Goal: Information Seeking & Learning: Learn about a topic

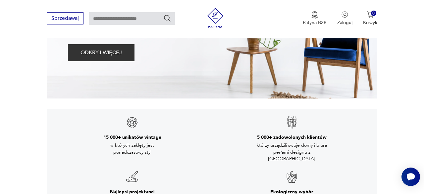
scroll to position [34, 0]
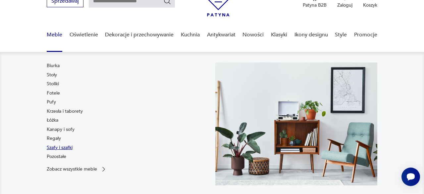
click at [60, 148] on link "Szafy i szafki" at bounding box center [60, 148] width 26 height 7
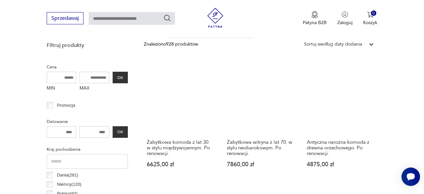
scroll to position [216, 0]
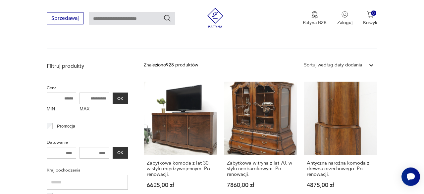
click at [370, 68] on icon at bounding box center [371, 65] width 7 height 7
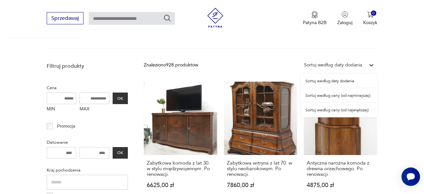
click at [352, 98] on div "Sortuj według ceny (od najmniejszej)" at bounding box center [339, 95] width 76 height 15
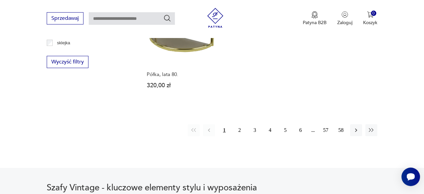
scroll to position [967, 0]
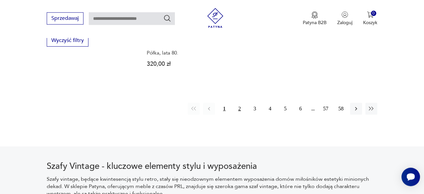
click at [236, 103] on button "2" at bounding box center [239, 109] width 12 height 12
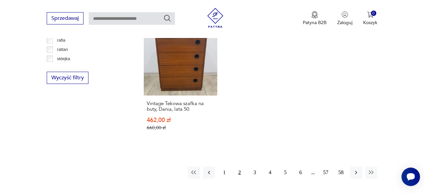
scroll to position [945, 0]
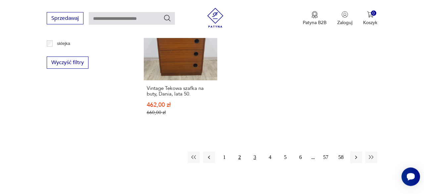
drag, startPoint x: 254, startPoint y: 142, endPoint x: 260, endPoint y: 157, distance: 16.4
click at [254, 152] on button "3" at bounding box center [255, 158] width 12 height 12
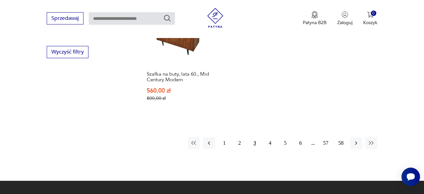
scroll to position [967, 0]
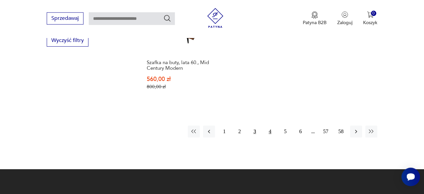
click at [271, 126] on button "4" at bounding box center [270, 132] width 12 height 12
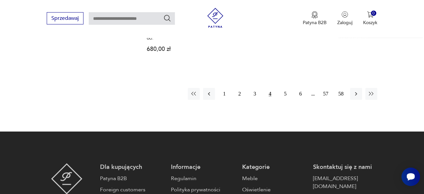
scroll to position [967, 0]
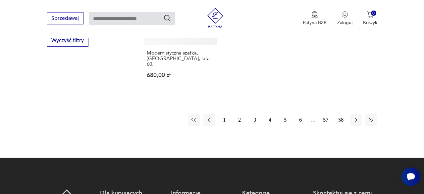
click at [286, 114] on button "5" at bounding box center [285, 120] width 12 height 12
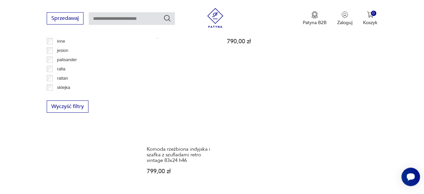
scroll to position [933, 0]
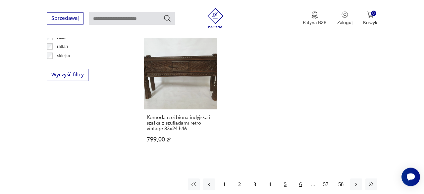
click at [299, 179] on button "6" at bounding box center [300, 185] width 12 height 12
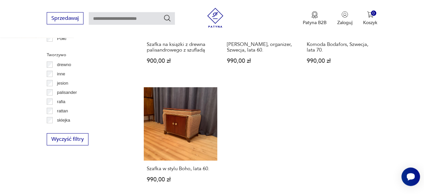
scroll to position [898, 0]
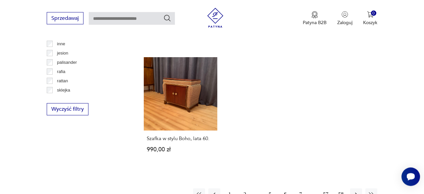
click at [300, 189] on button "7" at bounding box center [300, 195] width 12 height 12
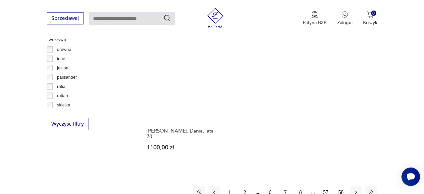
scroll to position [933, 0]
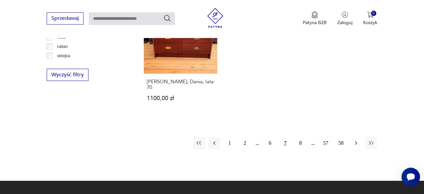
click at [358, 140] on icon "button" at bounding box center [355, 143] width 7 height 7
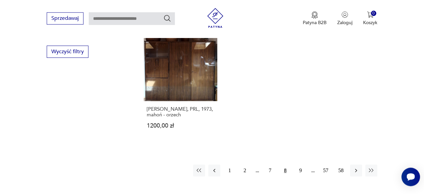
scroll to position [967, 0]
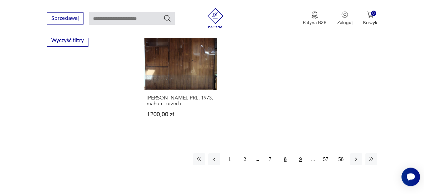
click at [300, 154] on button "9" at bounding box center [300, 160] width 12 height 12
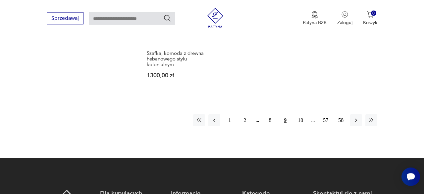
scroll to position [1001, 0]
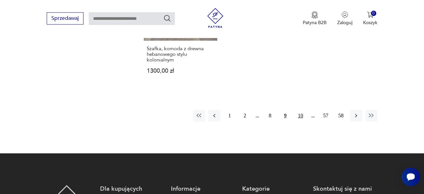
click at [302, 110] on button "10" at bounding box center [300, 116] width 12 height 12
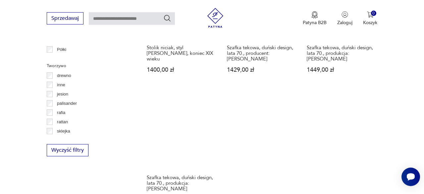
scroll to position [898, 0]
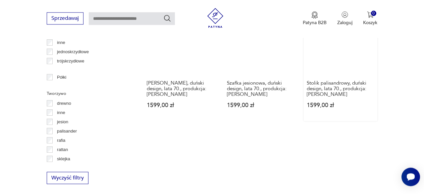
scroll to position [933, 0]
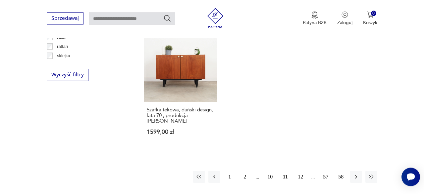
click at [303, 171] on button "12" at bounding box center [300, 177] width 12 height 12
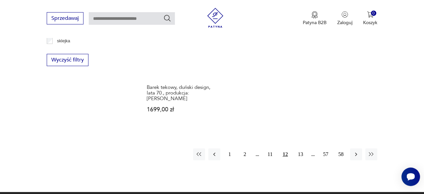
scroll to position [967, 0]
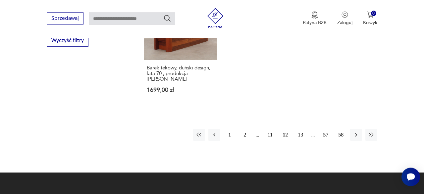
click at [301, 129] on button "13" at bounding box center [300, 135] width 12 height 12
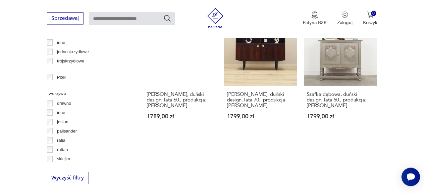
scroll to position [967, 0]
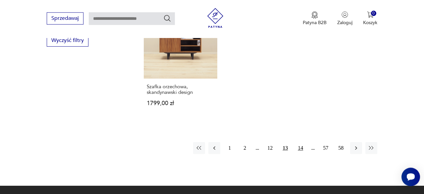
click at [300, 142] on button "14" at bounding box center [300, 148] width 12 height 12
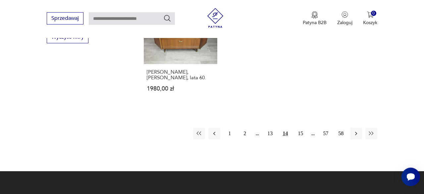
scroll to position [1001, 0]
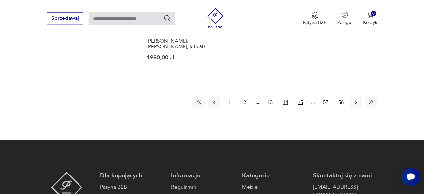
click at [300, 97] on button "15" at bounding box center [300, 103] width 12 height 12
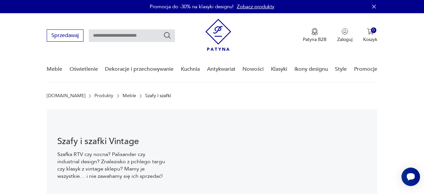
click at [218, 32] on img at bounding box center [218, 35] width 26 height 32
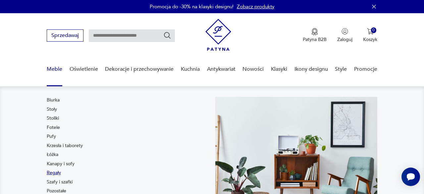
click at [50, 172] on link "Regały" at bounding box center [54, 173] width 14 height 7
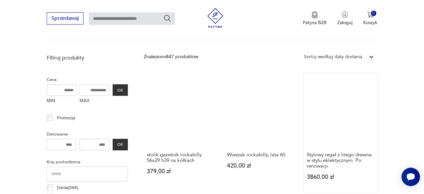
scroll to position [203, 0]
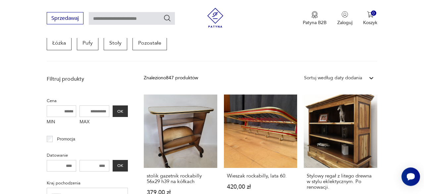
click at [370, 78] on icon at bounding box center [371, 78] width 4 height 2
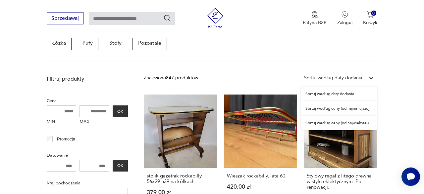
click at [352, 111] on div "Sortuj według ceny (od najmniejszej)" at bounding box center [339, 108] width 76 height 15
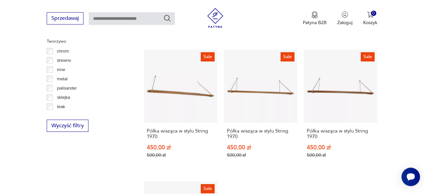
scroll to position [934, 0]
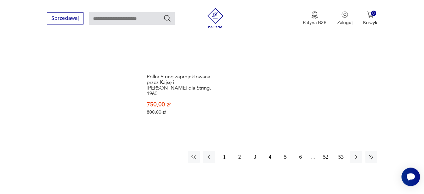
scroll to position [1001, 0]
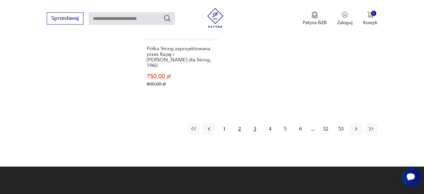
click at [255, 123] on button "3" at bounding box center [255, 129] width 12 height 12
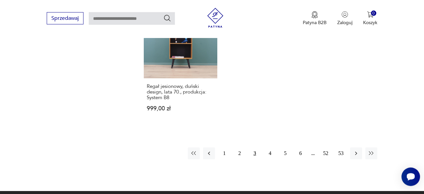
scroll to position [1001, 0]
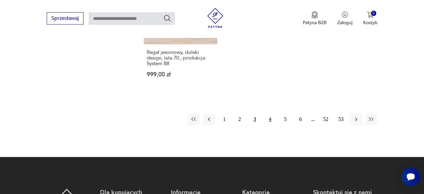
click at [269, 114] on button "4" at bounding box center [270, 120] width 12 height 12
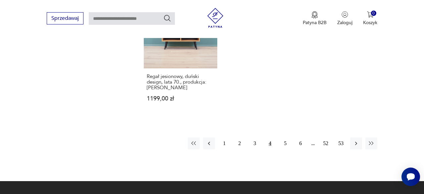
scroll to position [1036, 0]
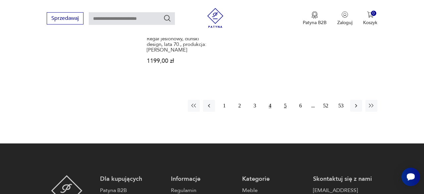
click at [283, 100] on button "5" at bounding box center [285, 106] width 12 height 12
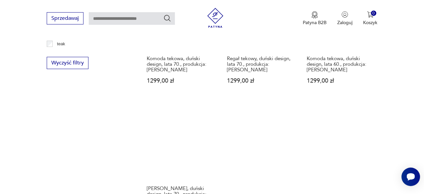
scroll to position [933, 0]
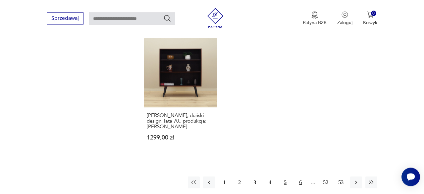
click at [300, 177] on button "6" at bounding box center [300, 183] width 12 height 12
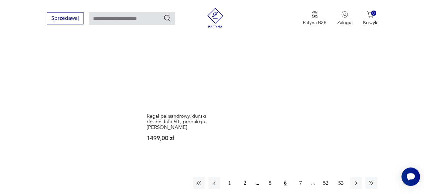
scroll to position [933, 0]
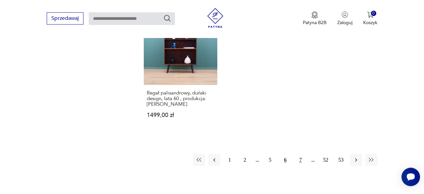
click at [298, 158] on button "7" at bounding box center [300, 160] width 12 height 12
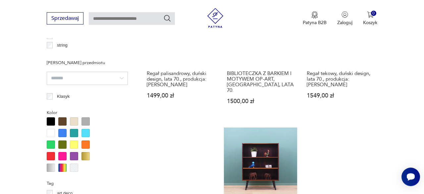
scroll to position [588, 0]
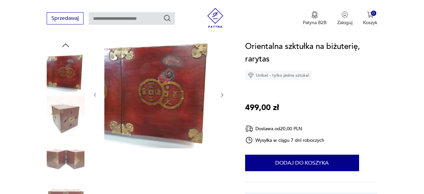
scroll to position [69, 0]
click at [64, 156] on img at bounding box center [66, 157] width 38 height 38
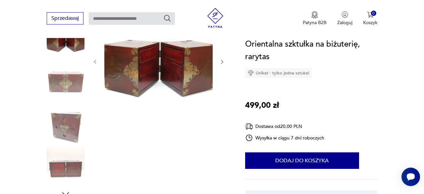
scroll to position [103, 0]
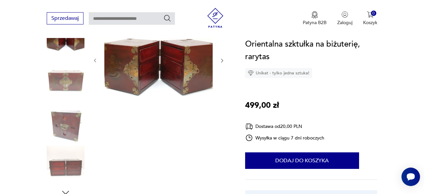
click at [70, 158] on img at bounding box center [66, 165] width 38 height 38
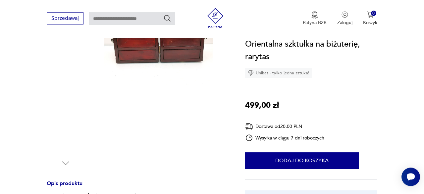
scroll to position [172, 0]
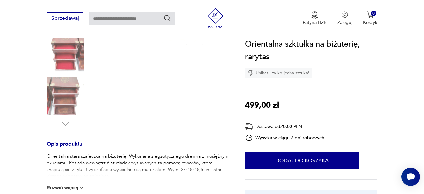
click at [76, 102] on img at bounding box center [66, 96] width 38 height 38
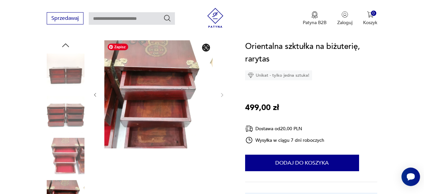
scroll to position [207, 0]
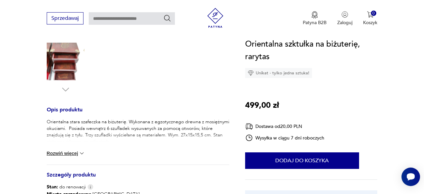
click at [83, 151] on img at bounding box center [81, 153] width 7 height 7
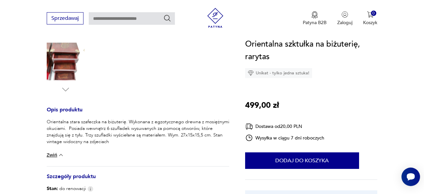
click at [82, 153] on div "Orientalna stara szafeczka na biżuterię. Wykonana z egzotycznego drewna z mosię…" at bounding box center [138, 143] width 182 height 48
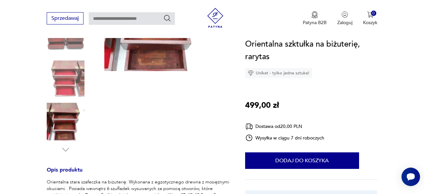
scroll to position [103, 0]
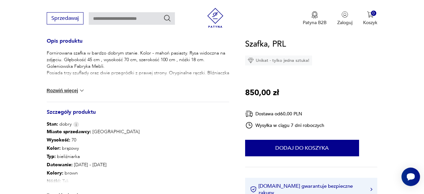
scroll to position [344, 0]
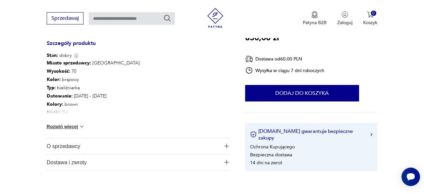
click at [81, 130] on img at bounding box center [81, 126] width 7 height 7
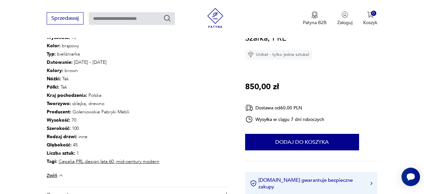
scroll to position [413, 0]
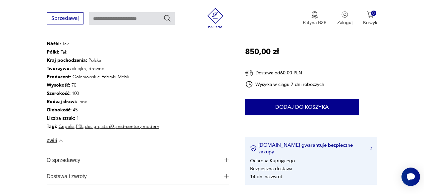
click at [71, 90] on p "Szerokość : 100" at bounding box center [103, 93] width 113 height 8
click at [96, 93] on p "Szerokość : 100" at bounding box center [103, 93] width 113 height 8
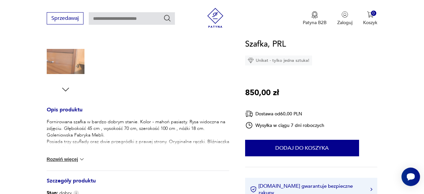
scroll to position [34, 0]
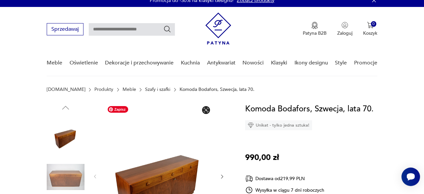
scroll to position [69, 0]
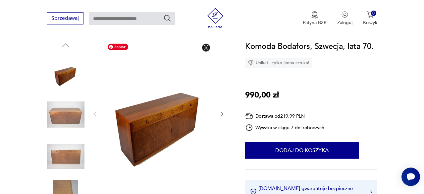
click at [223, 114] on icon "button" at bounding box center [221, 114] width 5 height 5
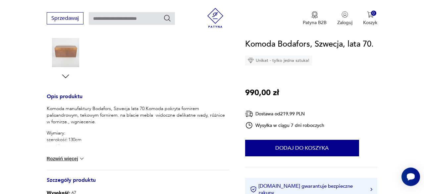
scroll to position [241, 0]
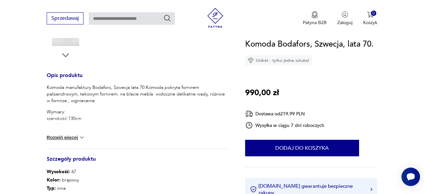
click at [84, 138] on img at bounding box center [81, 137] width 7 height 7
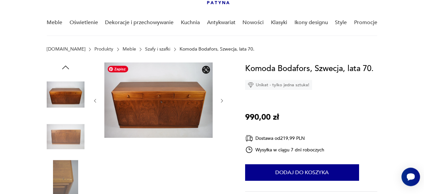
scroll to position [34, 0]
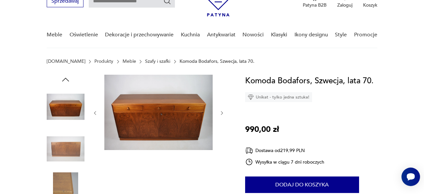
click at [222, 114] on icon "button" at bounding box center [221, 113] width 5 height 5
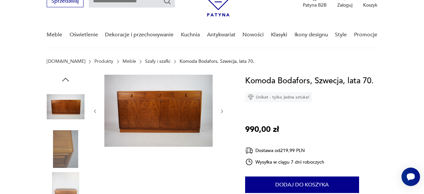
click at [222, 114] on icon "button" at bounding box center [221, 111] width 5 height 5
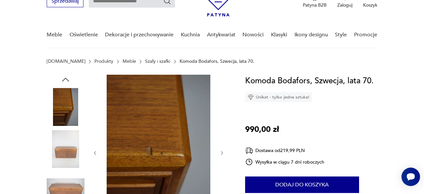
click at [222, 155] on icon "button" at bounding box center [221, 153] width 5 height 5
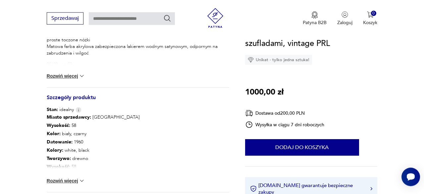
scroll to position [344, 0]
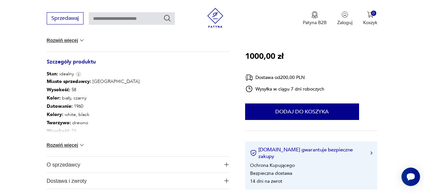
click at [83, 143] on img at bounding box center [81, 145] width 7 height 7
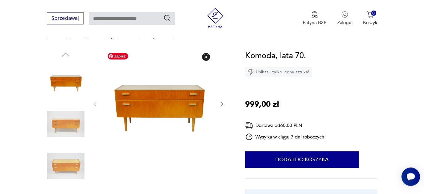
scroll to position [103, 0]
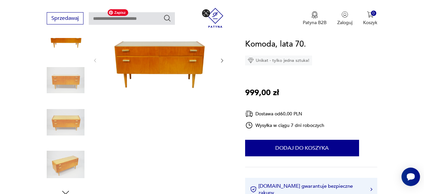
click at [55, 87] on img at bounding box center [66, 81] width 38 height 38
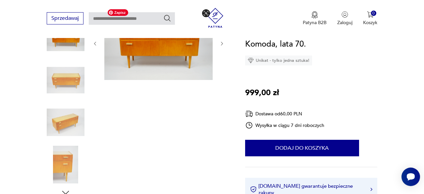
click at [75, 128] on img at bounding box center [66, 123] width 38 height 38
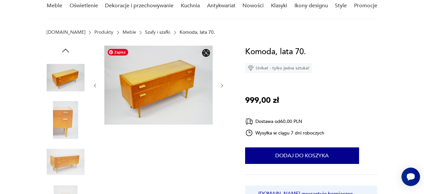
scroll to position [34, 0]
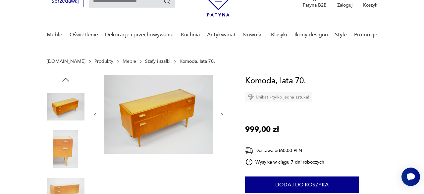
click at [222, 115] on icon "button" at bounding box center [221, 114] width 5 height 5
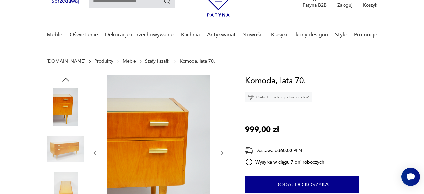
click at [222, 153] on icon "button" at bounding box center [221, 153] width 5 height 5
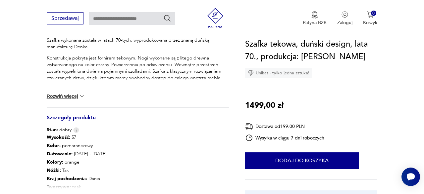
scroll to position [310, 0]
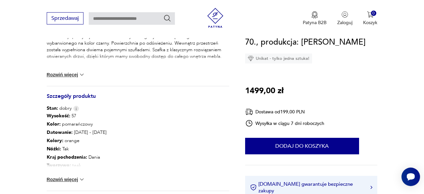
click at [85, 182] on img at bounding box center [81, 179] width 7 height 7
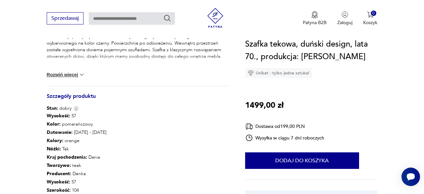
scroll to position [413, 0]
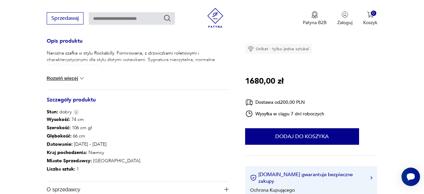
click at [81, 81] on img at bounding box center [81, 78] width 7 height 7
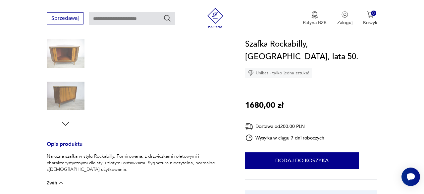
scroll to position [34, 0]
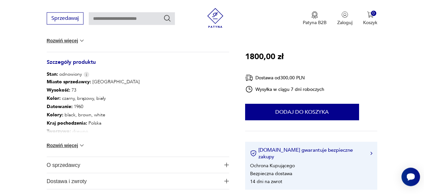
scroll to position [379, 0]
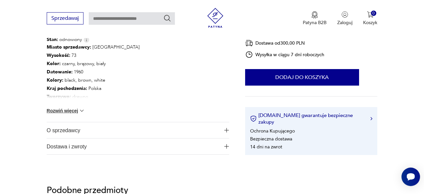
click at [83, 110] on img at bounding box center [81, 111] width 7 height 7
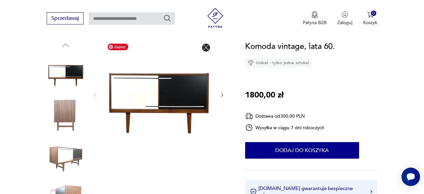
scroll to position [0, 0]
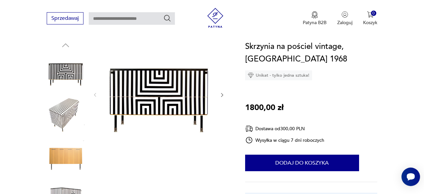
click at [222, 94] on icon "button" at bounding box center [221, 94] width 5 height 5
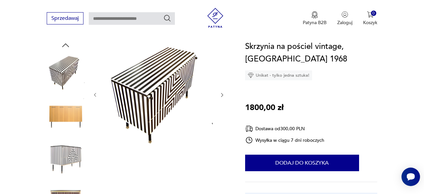
click at [222, 94] on icon "button" at bounding box center [221, 94] width 5 height 5
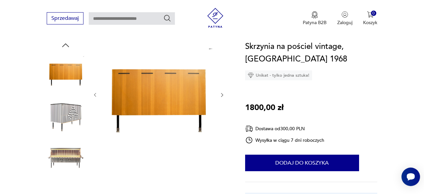
click at [222, 94] on icon "button" at bounding box center [221, 94] width 5 height 5
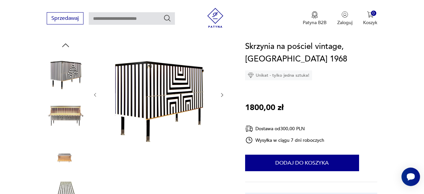
click at [222, 94] on icon "button" at bounding box center [221, 94] width 5 height 5
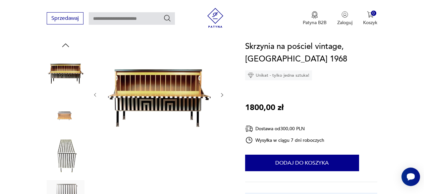
click at [222, 94] on icon "button" at bounding box center [221, 94] width 5 height 5
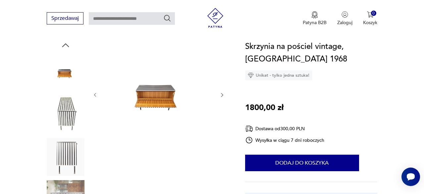
click at [222, 94] on icon "button" at bounding box center [221, 94] width 5 height 5
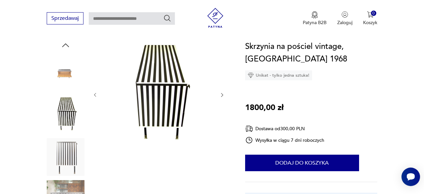
click at [222, 94] on icon "button" at bounding box center [221, 94] width 5 height 5
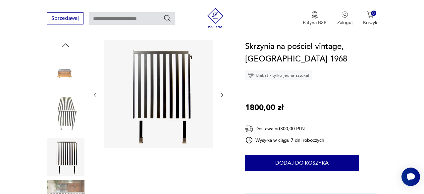
click at [222, 94] on icon "button" at bounding box center [221, 94] width 5 height 5
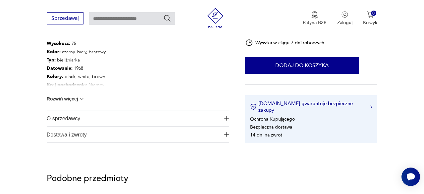
scroll to position [379, 0]
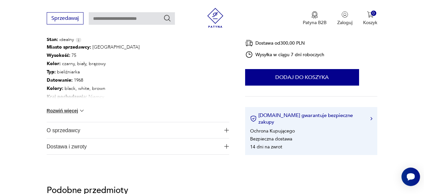
click at [86, 105] on div "Miasto sprzedawcy : Warszawa Wysokość : 75 Kolor: czarny, biały, brązowy Typ : …" at bounding box center [138, 82] width 182 height 79
click at [84, 108] on img at bounding box center [81, 111] width 7 height 7
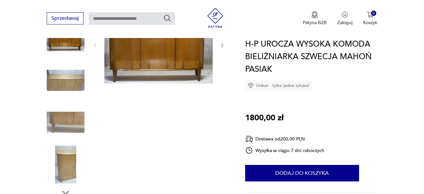
scroll to position [103, 0]
click at [222, 47] on icon "button" at bounding box center [221, 45] width 5 height 5
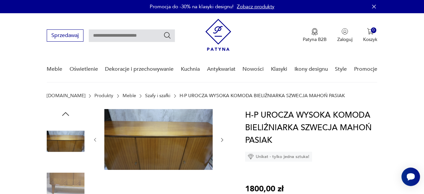
scroll to position [0, 0]
click at [221, 140] on icon "button" at bounding box center [221, 139] width 5 height 5
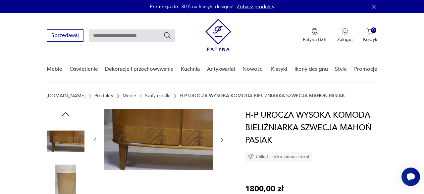
click at [221, 140] on icon "button" at bounding box center [221, 139] width 5 height 5
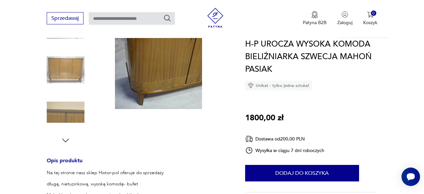
scroll to position [138, 0]
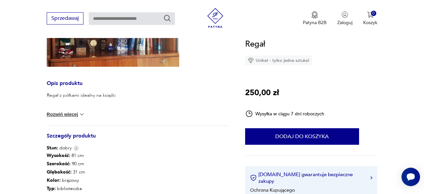
scroll to position [207, 0]
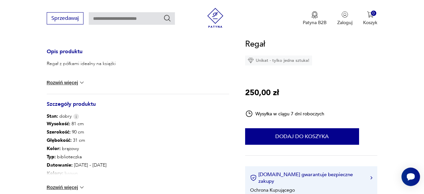
click at [85, 84] on img at bounding box center [81, 82] width 7 height 7
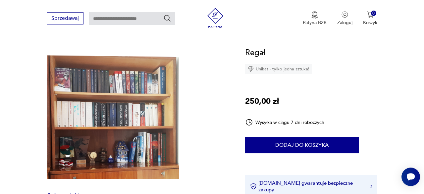
scroll to position [69, 0]
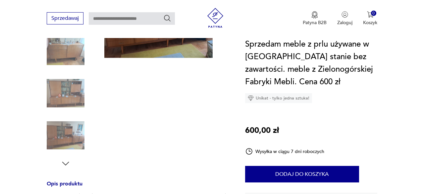
click at [170, 35] on div "Sprzedawaj Patyna B2B Zaloguj 0 Koszyk Twój koszyk ( 0 ) Brak produktów w koszy…" at bounding box center [212, 19] width 424 height 38
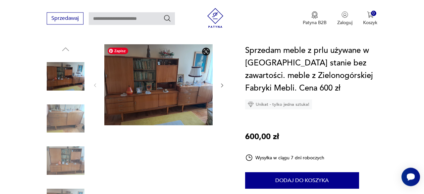
scroll to position [69, 0]
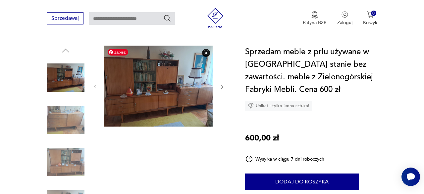
click at [181, 100] on img at bounding box center [158, 86] width 108 height 81
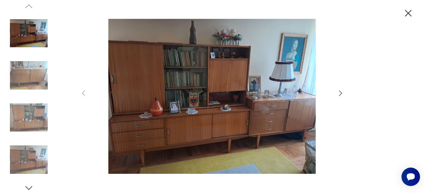
click at [338, 96] on icon "button" at bounding box center [340, 93] width 8 height 8
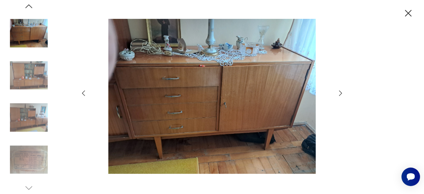
click at [338, 96] on icon "button" at bounding box center [340, 93] width 8 height 8
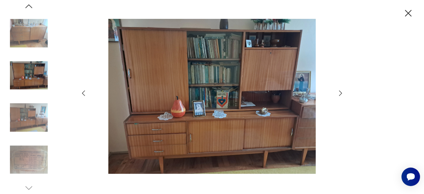
click at [338, 96] on icon "button" at bounding box center [340, 93] width 8 height 8
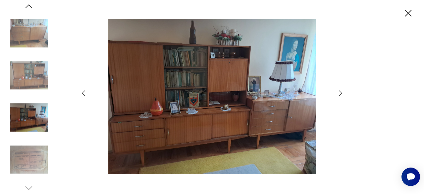
click at [338, 96] on icon "button" at bounding box center [340, 93] width 8 height 8
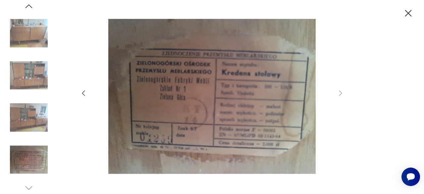
click at [339, 97] on div at bounding box center [211, 97] width 265 height 157
click at [401, 19] on div at bounding box center [212, 97] width 424 height 194
click at [407, 10] on icon "button" at bounding box center [408, 14] width 12 height 12
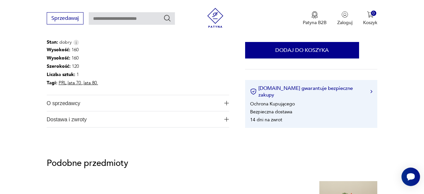
scroll to position [241, 0]
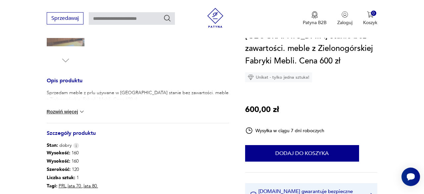
click at [74, 106] on div "Sprzedam meble z prlu używane w dobrym stanie bez zawartości. meble z Zielonogó…" at bounding box center [138, 106] width 182 height 33
click at [76, 109] on button "Rozwiń więcej" at bounding box center [66, 112] width 38 height 7
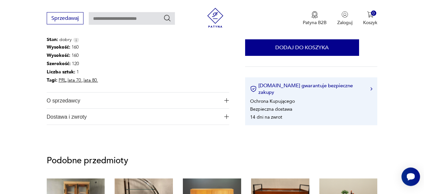
scroll to position [344, 0]
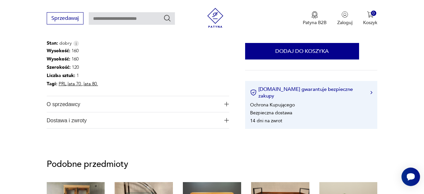
click at [140, 123] on span "Dostawa i zwroty" at bounding box center [133, 121] width 173 height 16
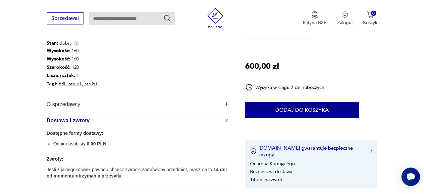
click at [171, 106] on span "O sprzedawcy" at bounding box center [133, 104] width 173 height 16
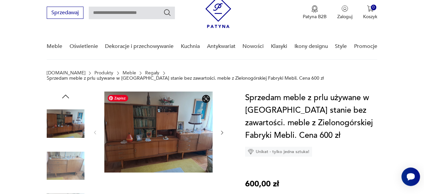
scroll to position [34, 0]
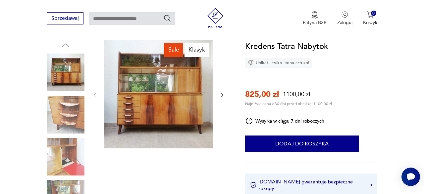
click at [223, 95] on icon "button" at bounding box center [222, 95] width 2 height 4
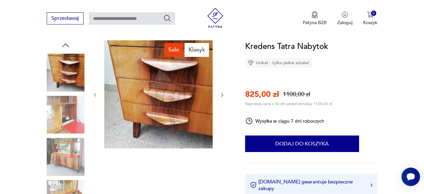
click at [223, 95] on icon "button" at bounding box center [222, 95] width 2 height 4
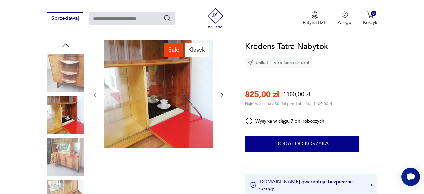
click at [223, 95] on icon "button" at bounding box center [222, 95] width 2 height 4
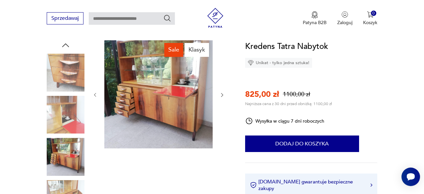
click at [223, 95] on icon "button" at bounding box center [222, 95] width 2 height 4
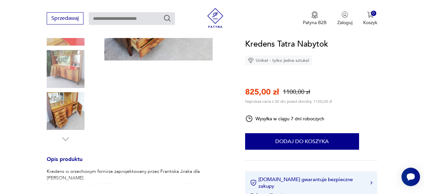
scroll to position [172, 0]
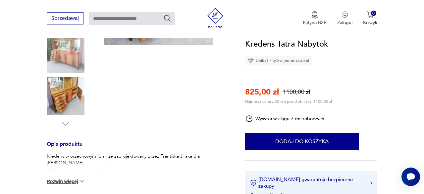
click at [82, 183] on img at bounding box center [81, 181] width 7 height 7
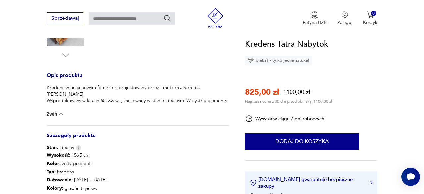
scroll to position [310, 0]
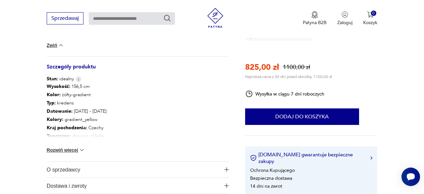
click at [84, 150] on img at bounding box center [81, 150] width 7 height 7
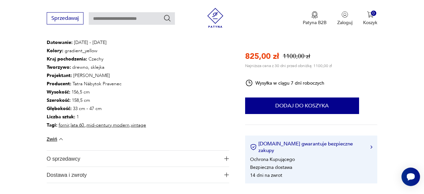
scroll to position [482, 0]
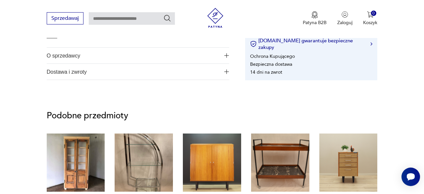
click at [98, 73] on span "Dostawa i zwroty" at bounding box center [133, 72] width 173 height 16
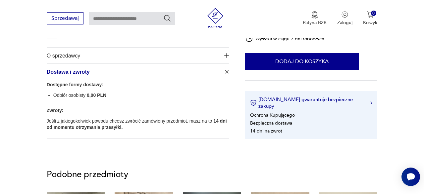
click at [102, 60] on span "O sprzedawcy" at bounding box center [133, 56] width 173 height 16
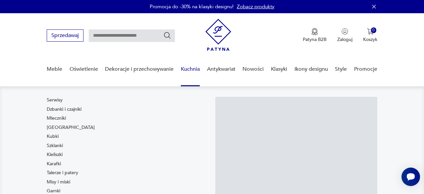
scroll to position [103, 0]
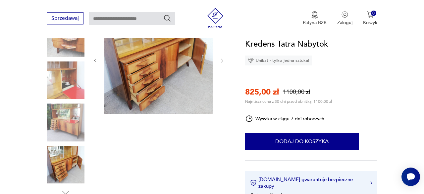
click at [70, 116] on img at bounding box center [66, 123] width 38 height 38
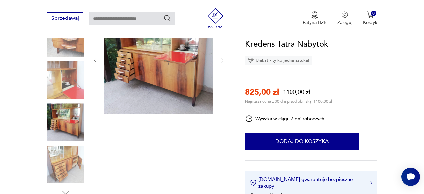
scroll to position [69, 0]
